Goal: Information Seeking & Learning: Understand process/instructions

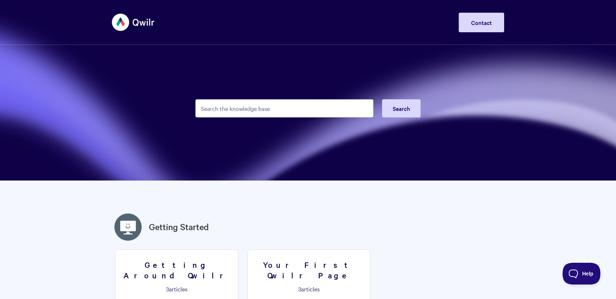
click at [217, 110] on input "Search the knowledge base" at bounding box center [284, 108] width 178 height 18
type input "S"
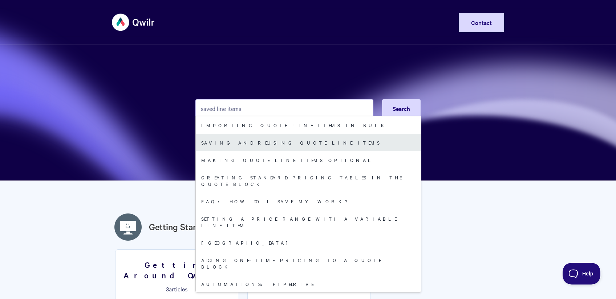
type input "saved line items"
click at [241, 144] on link "Saving and reusing quote line items" at bounding box center [308, 142] width 225 height 17
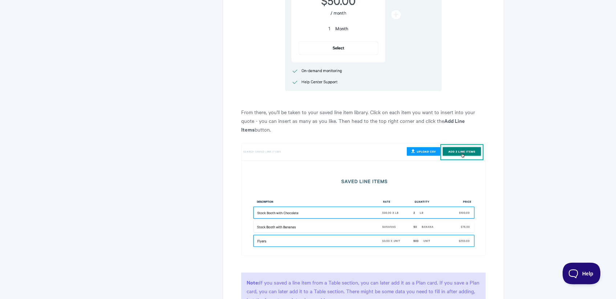
scroll to position [720, 0]
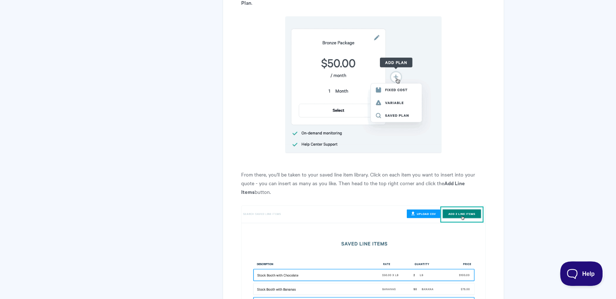
click at [580, 274] on span "Help" at bounding box center [579, 272] width 38 height 5
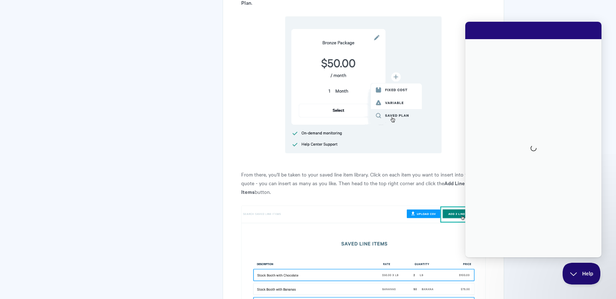
scroll to position [0, 0]
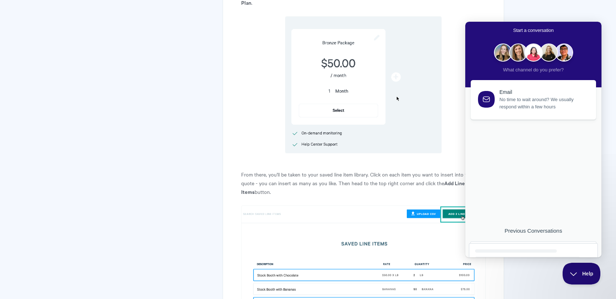
click at [142, 126] on div "Saving and reusing quote line items Managing line items in Qwilr quotes efficie…" at bounding box center [308, 137] width 392 height 1625
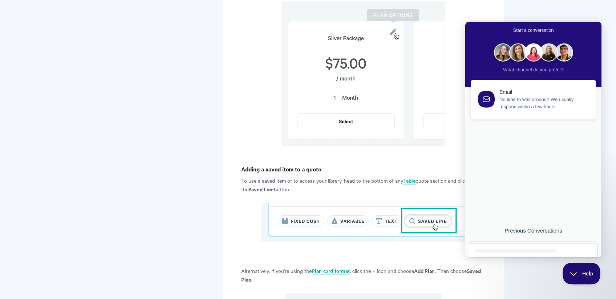
scroll to position [412, 0]
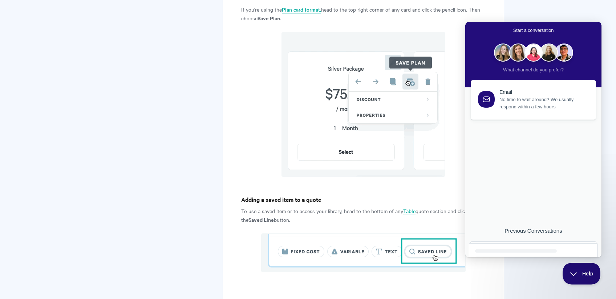
click at [529, 93] on div "Email" at bounding box center [543, 91] width 88 height 6
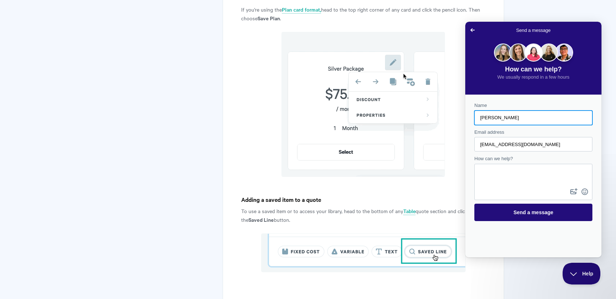
click at [473, 29] on span "Go back" at bounding box center [472, 30] width 9 height 9
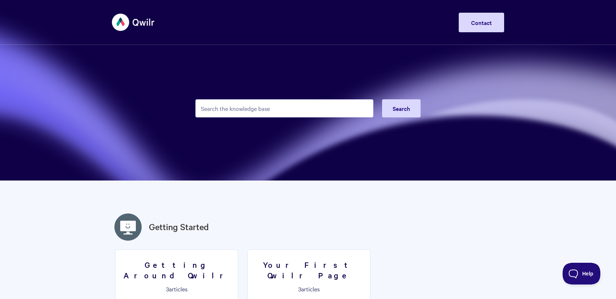
click at [292, 116] on input "Search the knowledge base" at bounding box center [284, 108] width 178 height 18
type input "y"
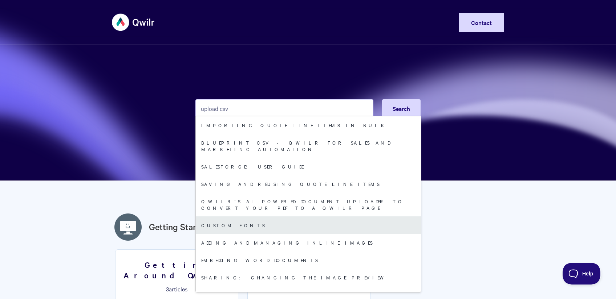
type input "upload csv"
click at [220, 217] on link "Custom fonts" at bounding box center [308, 225] width 225 height 17
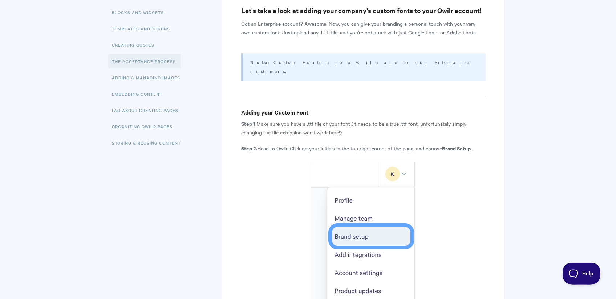
scroll to position [38, 0]
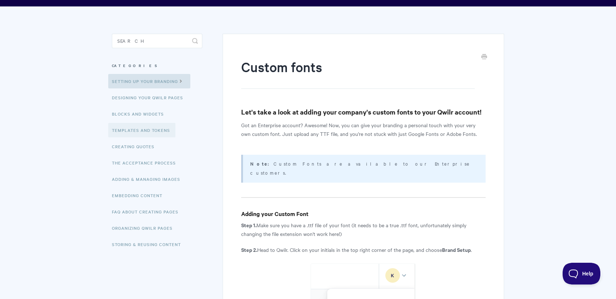
click at [128, 129] on link "Templates and Tokens" at bounding box center [141, 130] width 67 height 15
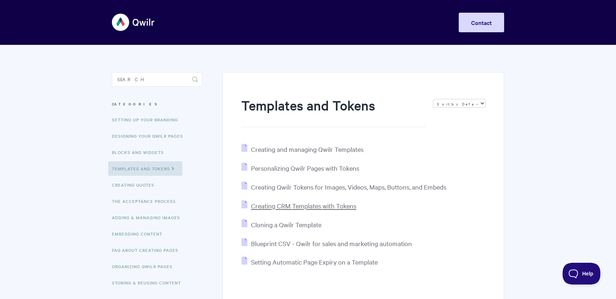
click at [263, 206] on span "Creating CRM Templates with Tokens" at bounding box center [303, 206] width 105 height 8
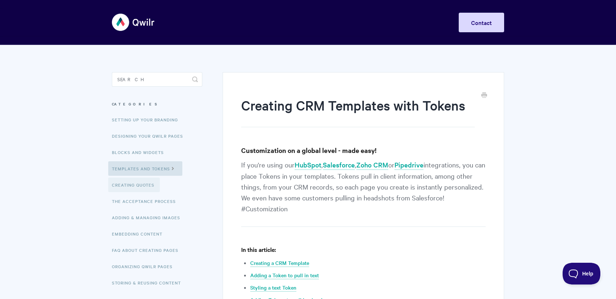
click at [141, 186] on link "Creating Quotes" at bounding box center [134, 185] width 52 height 15
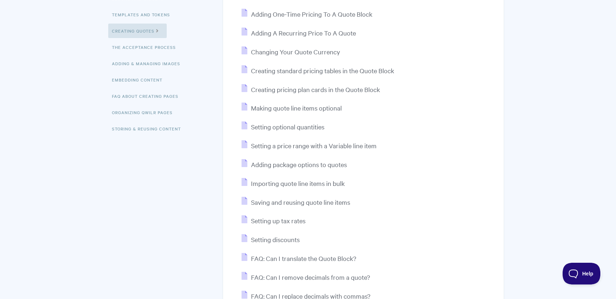
scroll to position [154, 0]
click at [302, 185] on span "Importing quote line items in bulk" at bounding box center [298, 184] width 94 height 8
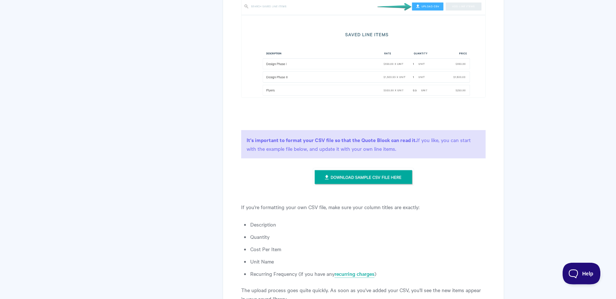
scroll to position [654, 0]
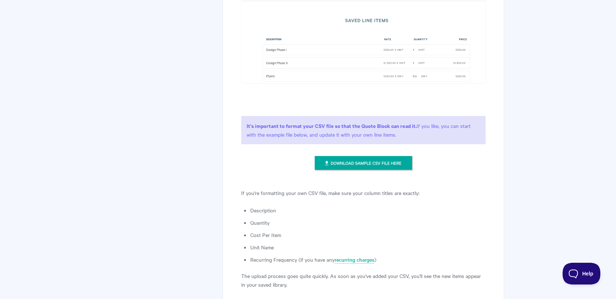
click at [381, 164] on img at bounding box center [362, 163] width 101 height 18
